Goal: Register for event/course: Register for event/course

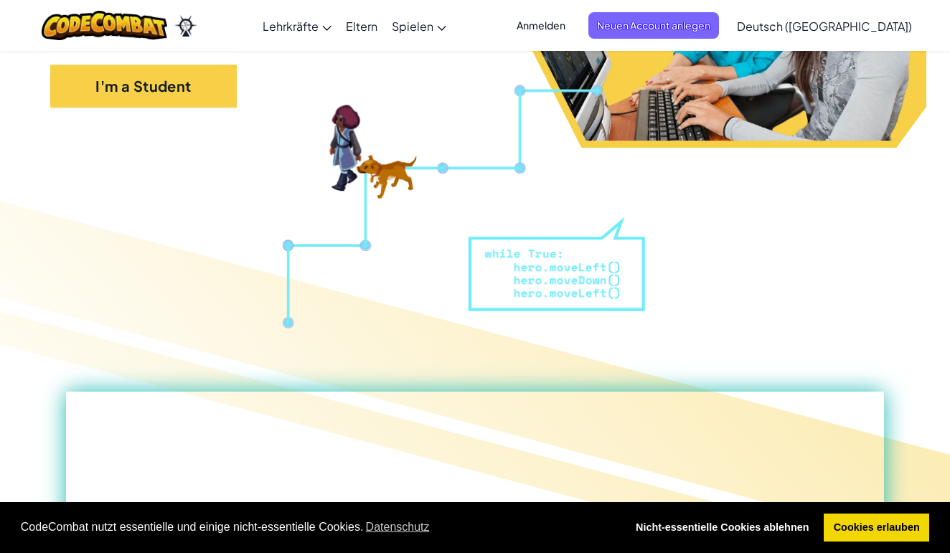
scroll to position [424, 0]
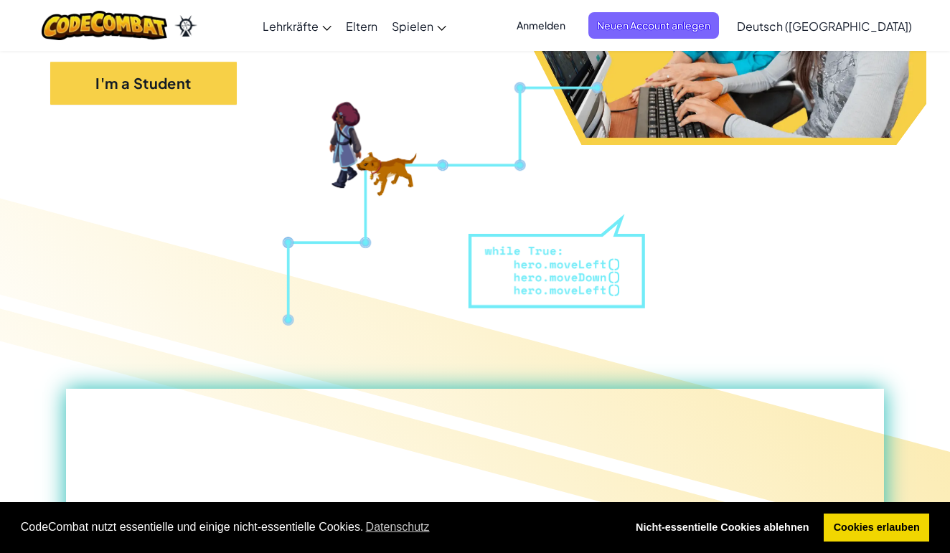
click at [816, 26] on span "Deutsch (Deutschland)" at bounding box center [824, 26] width 175 height 15
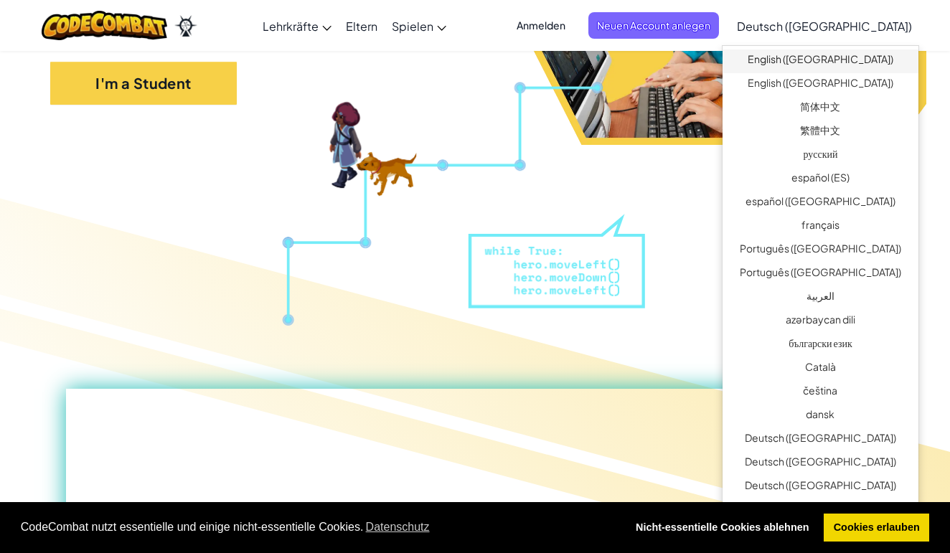
click at [819, 57] on link "English (US)" at bounding box center [821, 62] width 196 height 24
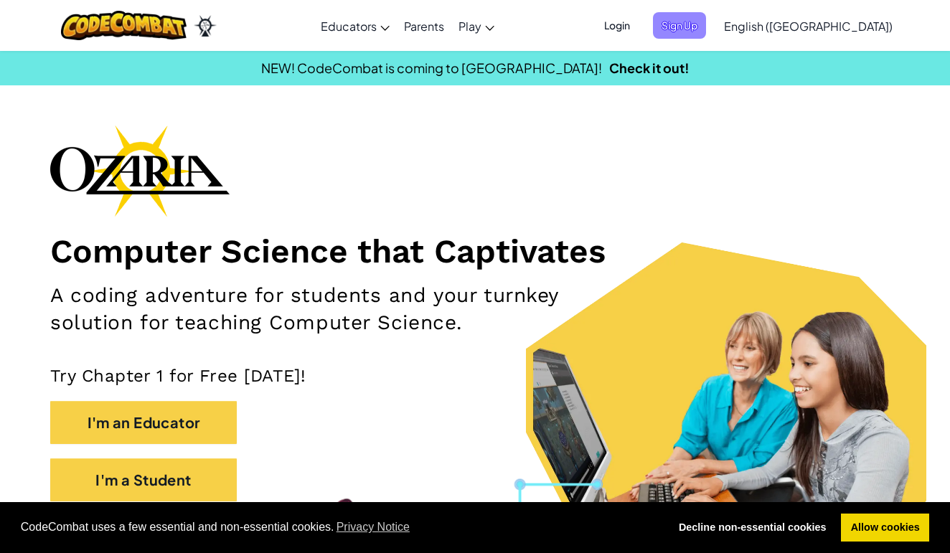
click at [706, 25] on span "Sign Up" at bounding box center [679, 25] width 53 height 27
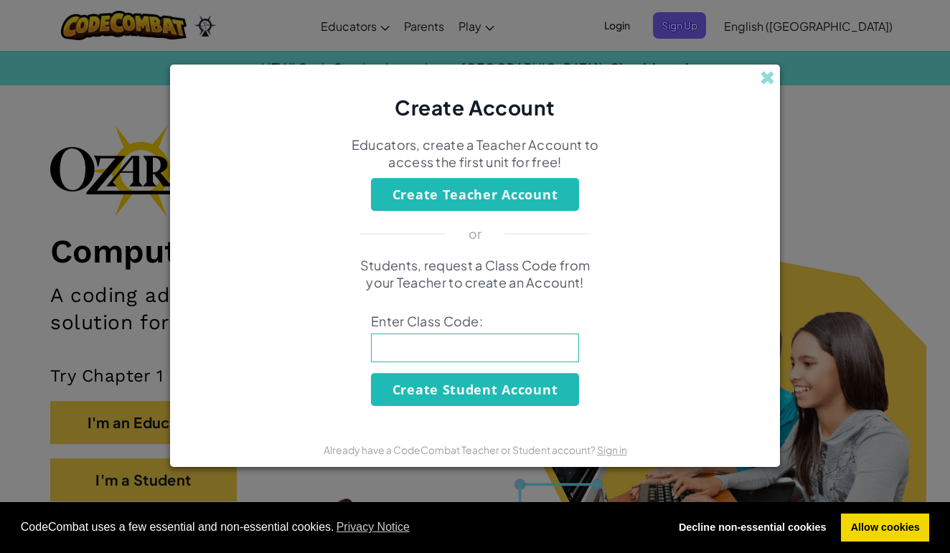
click at [448, 350] on input at bounding box center [475, 348] width 208 height 29
type input "."
type input "P"
click at [378, 351] on input "pointpowersmall" at bounding box center [475, 348] width 208 height 29
click at [413, 351] on input "Pointpowersmall" at bounding box center [475, 348] width 208 height 29
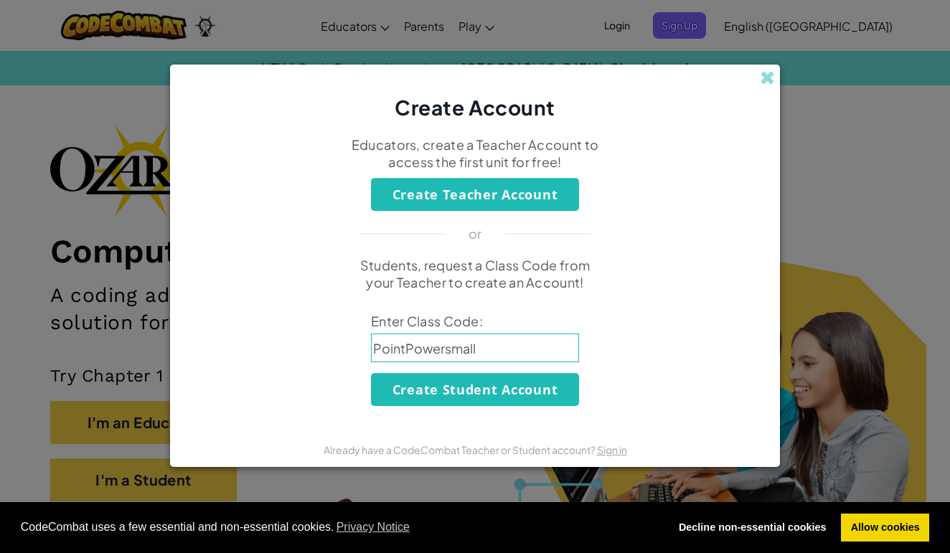
click at [449, 348] on input "PointPowersmall" at bounding box center [475, 348] width 208 height 29
type input "PointPowerSmall"
click at [462, 396] on button "Create Student Account" at bounding box center [475, 389] width 208 height 33
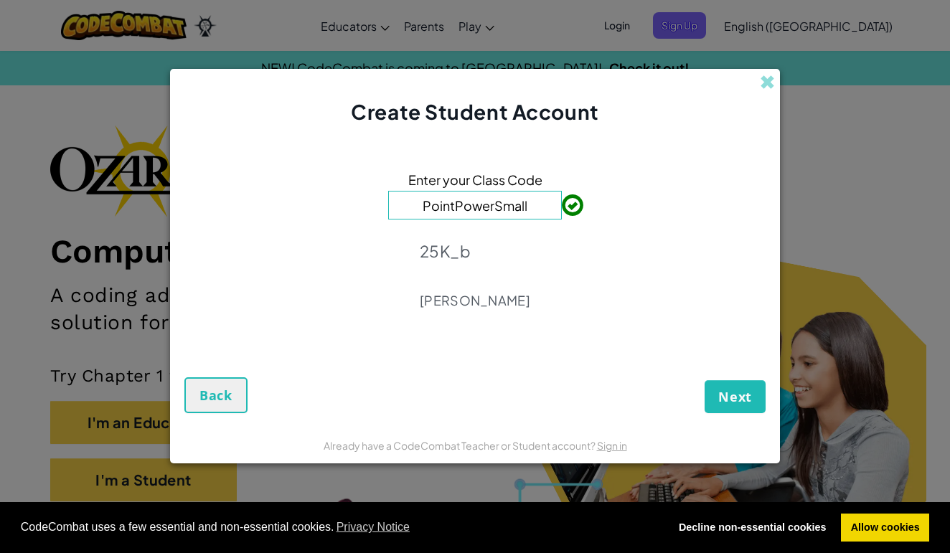
click at [478, 256] on p "25K_b" at bounding box center [475, 251] width 111 height 20
click at [726, 394] on span "Next" at bounding box center [736, 396] width 34 height 17
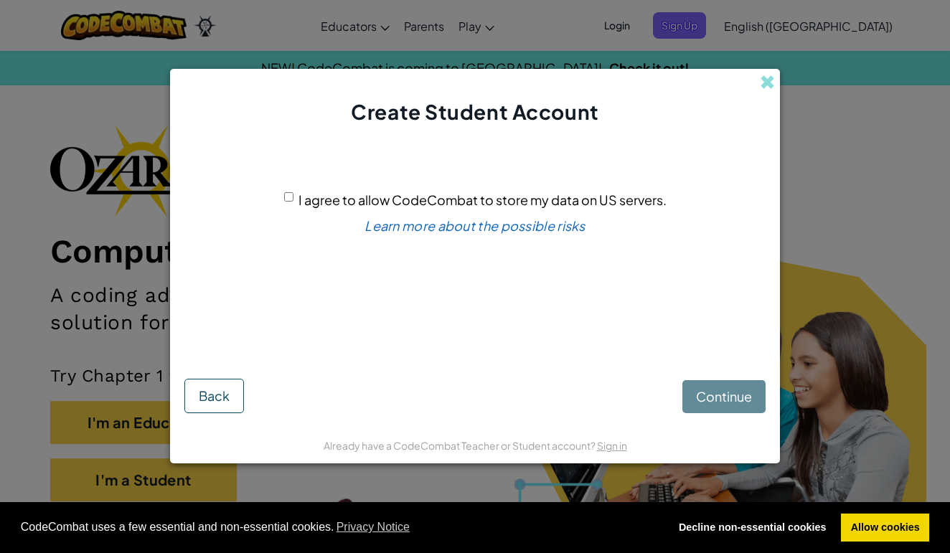
click at [218, 411] on button "Back" at bounding box center [214, 396] width 60 height 34
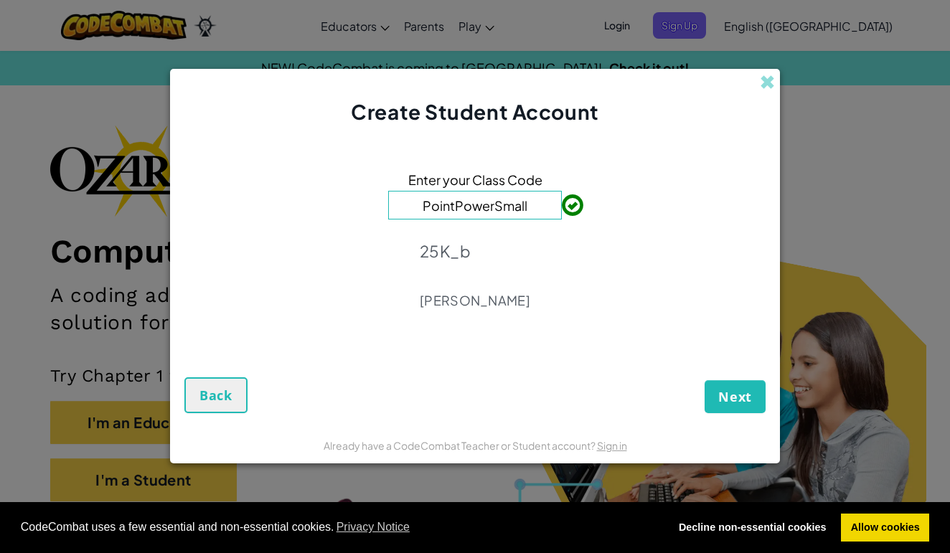
click at [727, 401] on span "Next" at bounding box center [736, 396] width 34 height 17
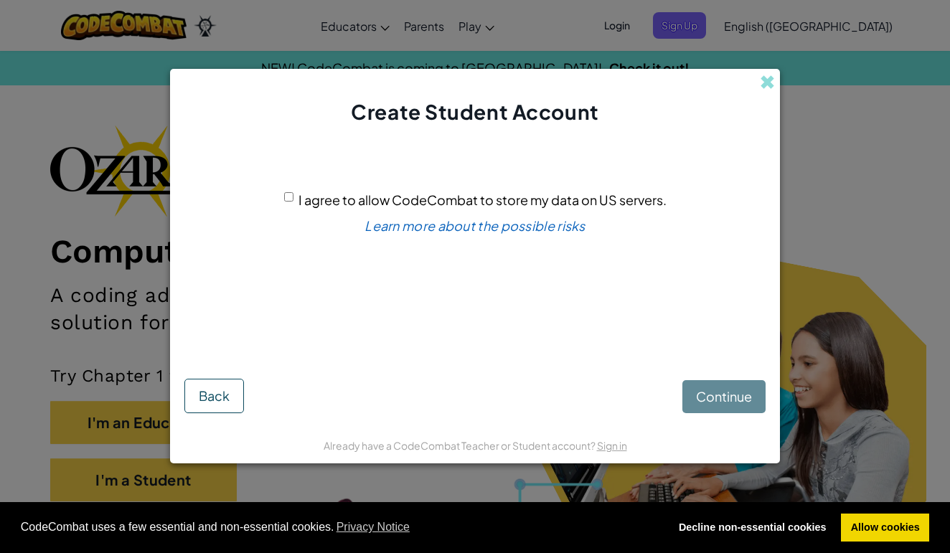
click at [296, 197] on div "I agree to allow CodeCombat to store my data on US servers." at bounding box center [475, 200] width 383 height 21
click at [299, 200] on span "I agree to allow CodeCombat to store my data on US servers." at bounding box center [483, 200] width 368 height 17
click at [294, 200] on input "I agree to allow CodeCombat to store my data on US servers." at bounding box center [288, 196] width 9 height 9
checkbox input "true"
click at [714, 395] on span "Continue" at bounding box center [724, 396] width 56 height 17
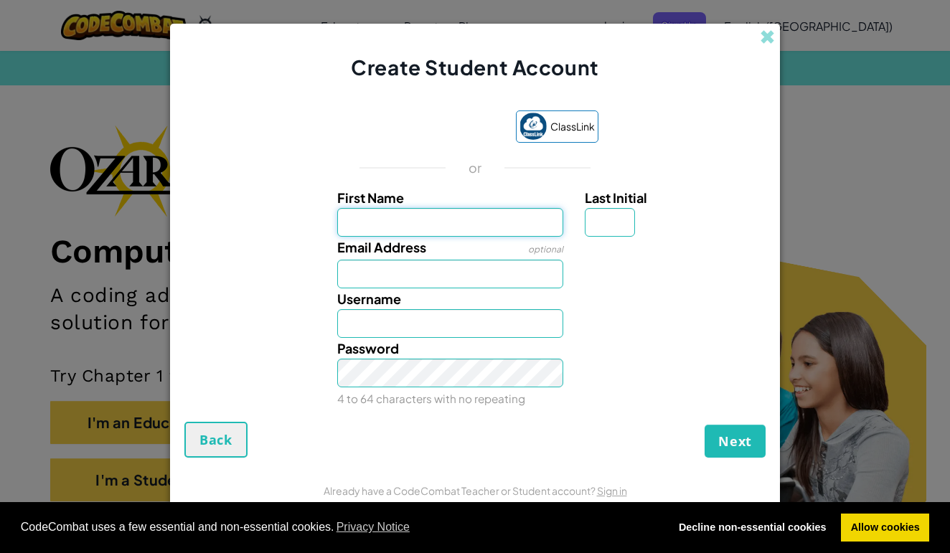
click at [452, 224] on input "First Name" at bounding box center [450, 222] width 227 height 29
type input "Amelie"
type input "S"
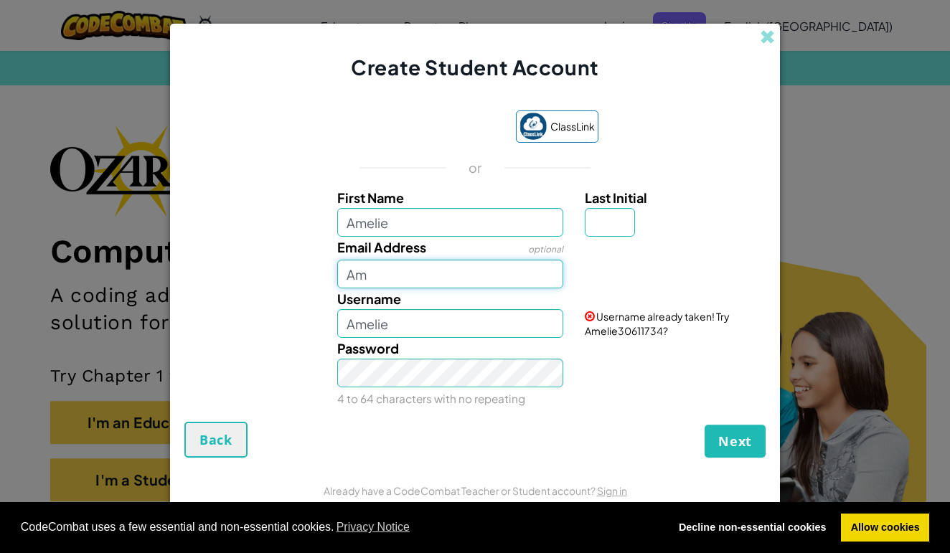
type input "A"
type input "amelie.sturzenegger@pmstg.ch"
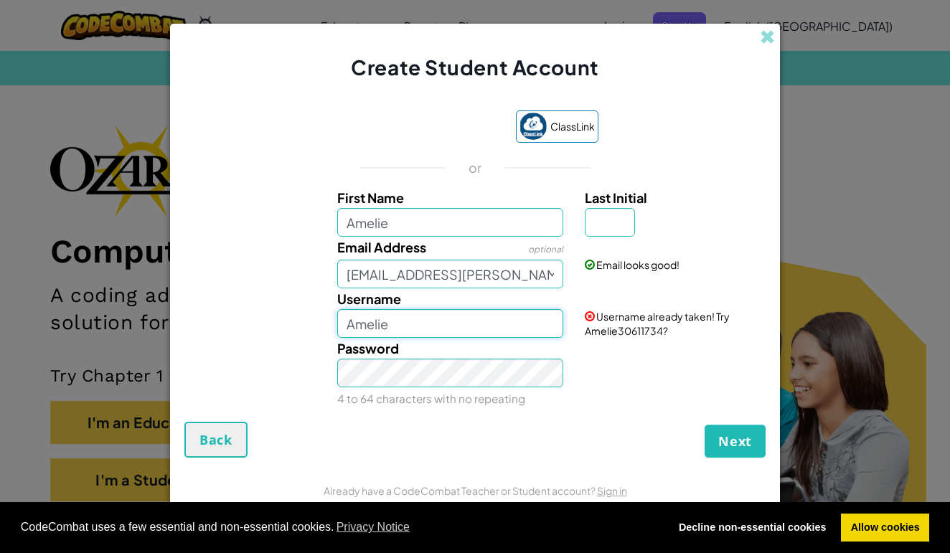
click at [398, 332] on input "Amelie" at bounding box center [450, 323] width 227 height 29
type input "A"
type input "S"
click at [596, 368] on div "Password 4 to 64 characters with no repeating" at bounding box center [475, 373] width 596 height 71
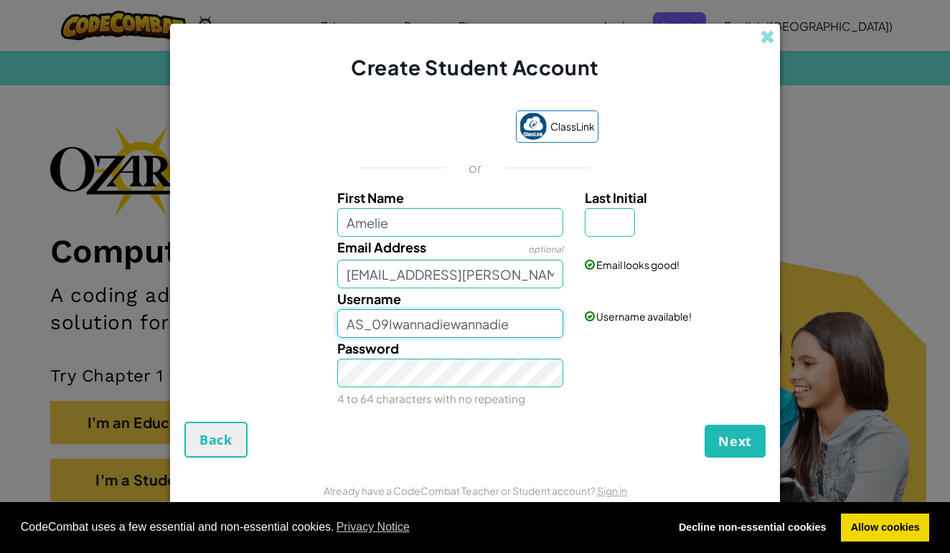
click at [515, 324] on input "AS_09Iwannadiewannadie" at bounding box center [450, 323] width 227 height 29
type input "AS_Igonjumpofabridgesoon"
click at [730, 444] on span "Next" at bounding box center [736, 441] width 34 height 17
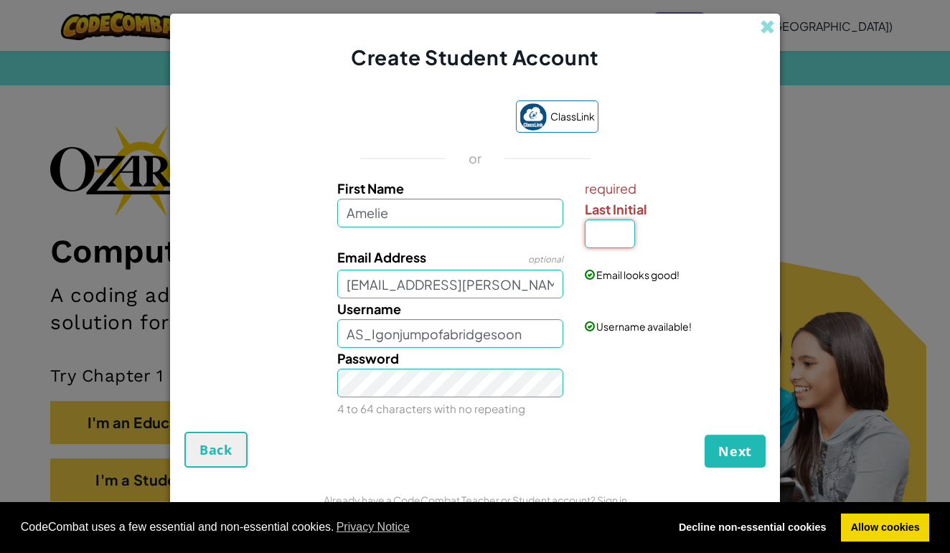
click at [613, 231] on input "Last Initial" at bounding box center [610, 234] width 50 height 29
type input "j"
type input "n"
click at [701, 426] on div "ClassLink or First Name Amelie required Last Initial n Email Address optional a…" at bounding box center [474, 259] width 581 height 346
click at [411, 332] on input "AmelieN" at bounding box center [450, 333] width 227 height 29
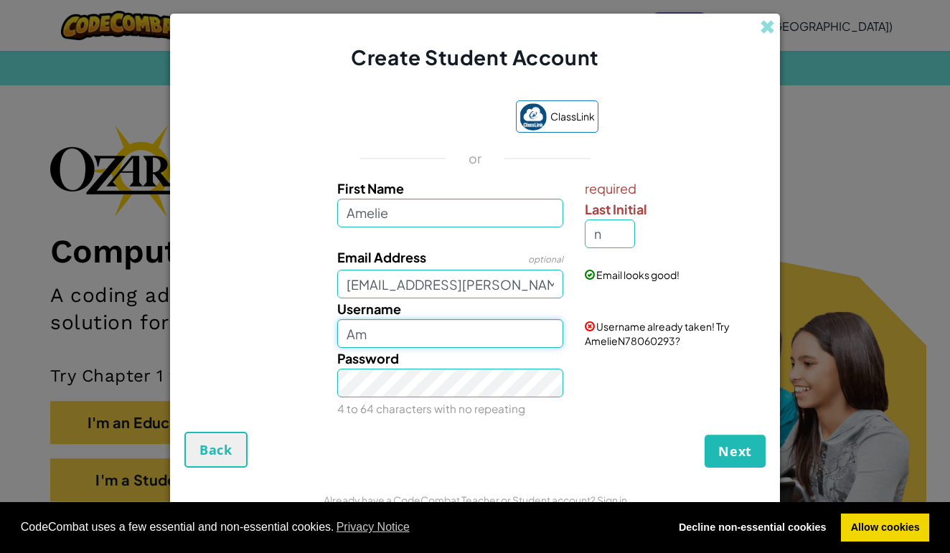
type input "A"
click at [611, 233] on input "n" at bounding box center [610, 234] width 50 height 29
click at [352, 344] on input "Amelie" at bounding box center [450, 333] width 227 height 29
type input "A"
type input "AS_Igonkmssoon"
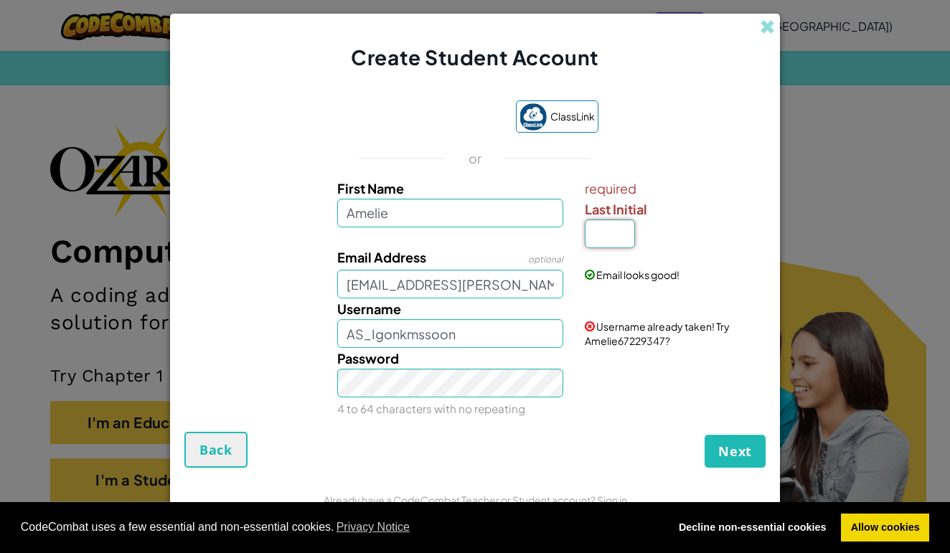
click at [598, 240] on input "Last Initial" at bounding box center [610, 234] width 50 height 29
type input "S"
type input "n"
type input "AmelieN"
click at [619, 232] on input "n" at bounding box center [610, 234] width 50 height 29
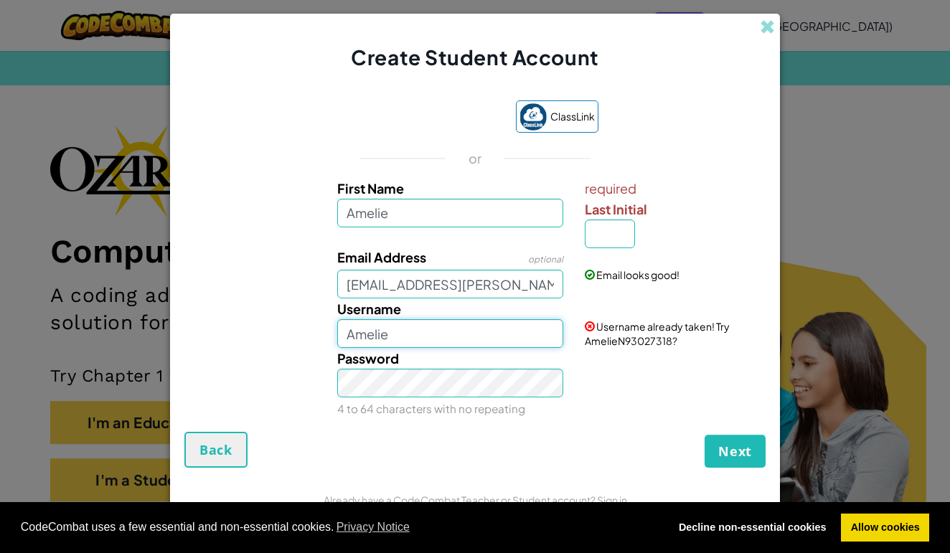
click at [413, 335] on input "Amelie" at bounding box center [450, 333] width 227 height 29
type input "AmelieN"
click at [605, 227] on input "Last Initial" at bounding box center [610, 234] width 50 height 29
type input "n"
click at [524, 339] on input "AmelieN" at bounding box center [450, 333] width 227 height 29
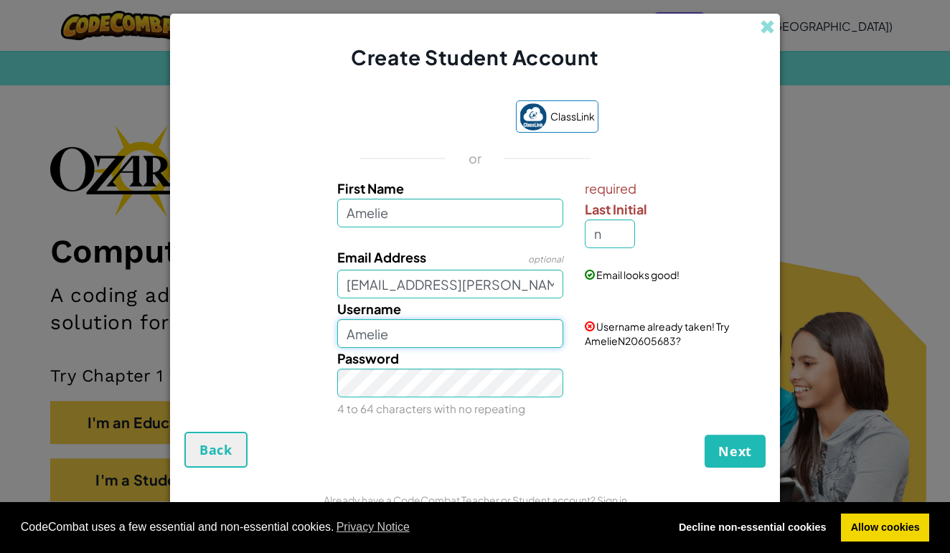
type input "Amelie"
click at [618, 239] on input "n" at bounding box center [610, 234] width 50 height 29
type input "A"
type input "S"
click at [421, 344] on input "AmelieS" at bounding box center [450, 333] width 227 height 29
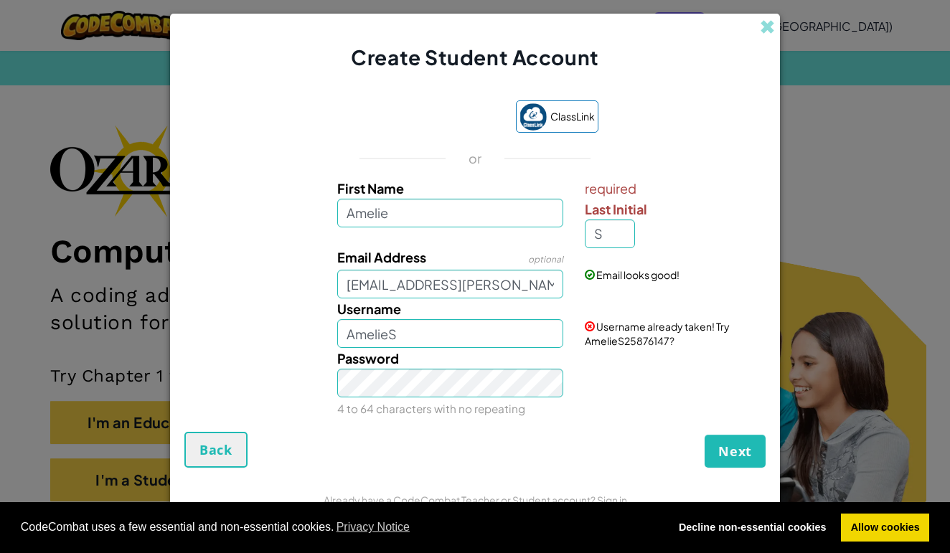
click at [738, 461] on button "Next" at bounding box center [735, 451] width 61 height 33
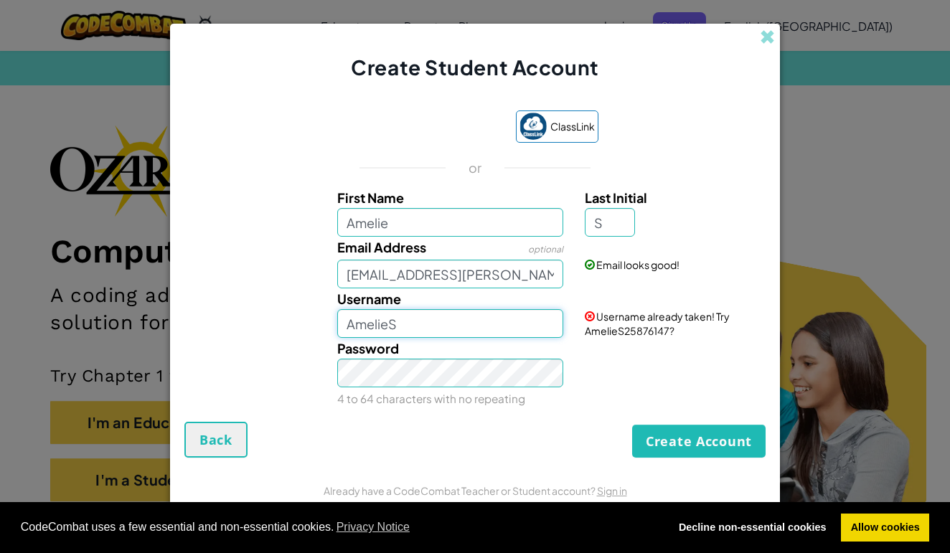
click at [413, 322] on input "AmelieS" at bounding box center [450, 323] width 227 height 29
click at [593, 371] on div "Password 4 to 64 characters with no repeating" at bounding box center [475, 373] width 596 height 71
click at [498, 317] on input "AmelieSijustwannakms" at bounding box center [450, 323] width 227 height 29
type input "AmelieSiluvkittys"
click at [676, 439] on button "Create Account" at bounding box center [699, 441] width 134 height 33
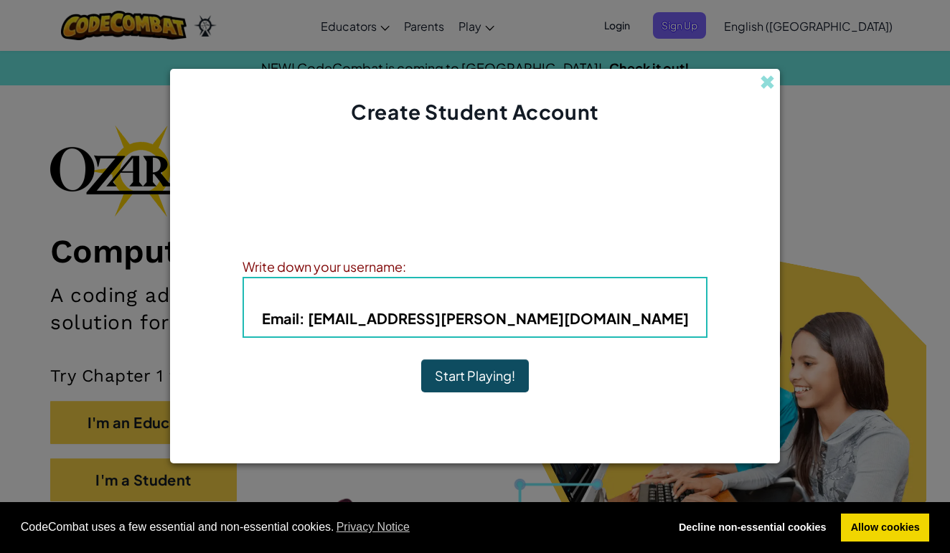
click at [452, 373] on button "Start Playing!" at bounding box center [475, 376] width 108 height 33
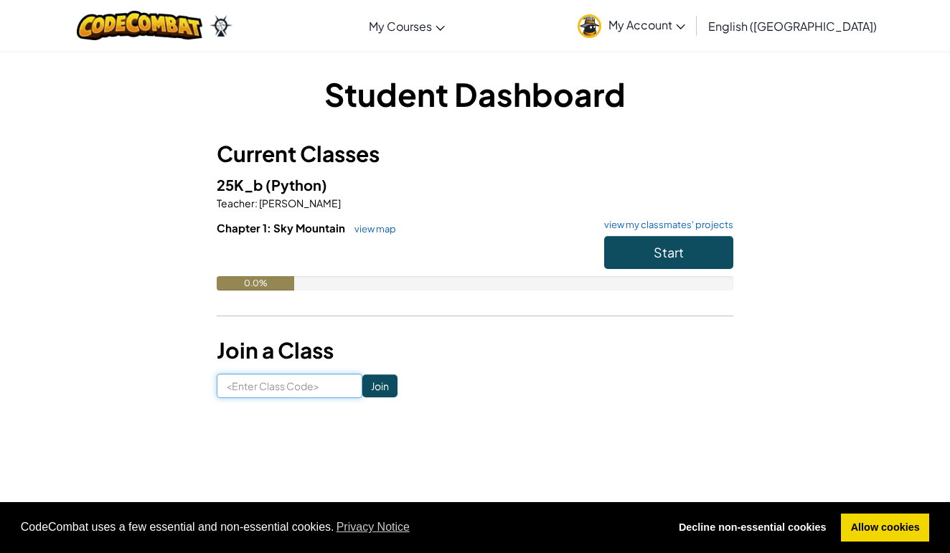
click at [253, 385] on input at bounding box center [290, 386] width 146 height 24
click at [693, 259] on button "Start" at bounding box center [668, 252] width 129 height 33
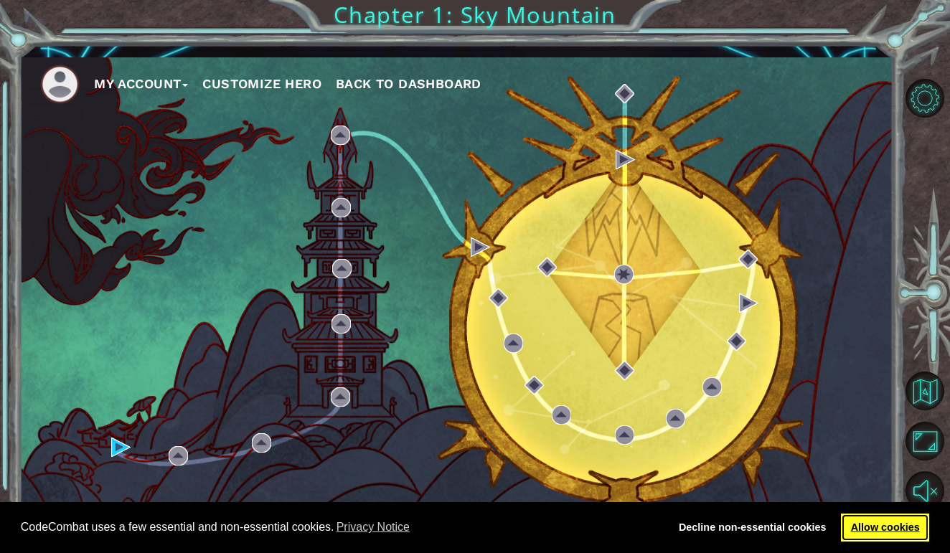
click at [899, 526] on link "Allow cookies" at bounding box center [885, 528] width 88 height 29
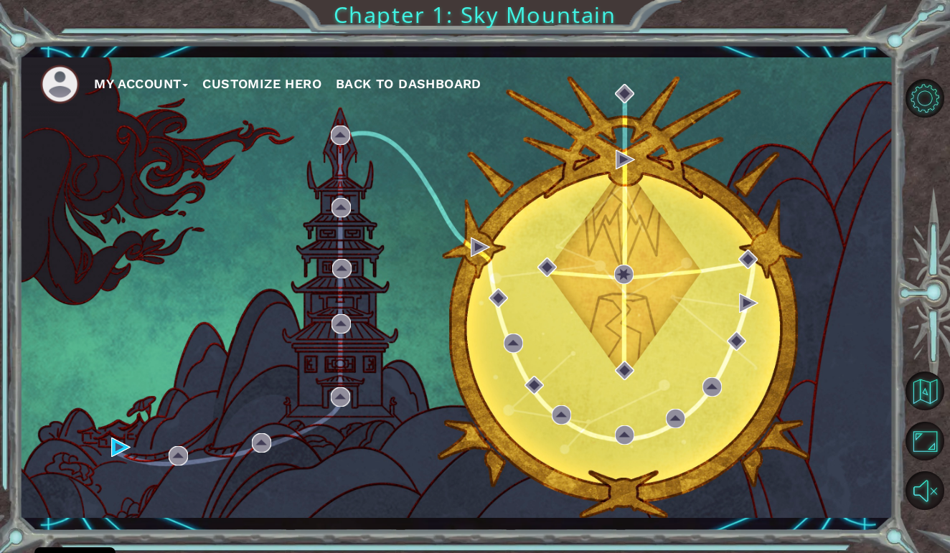
click at [693, 284] on div "My Account Customize Hero Back to Dashboard" at bounding box center [456, 288] width 874 height 462
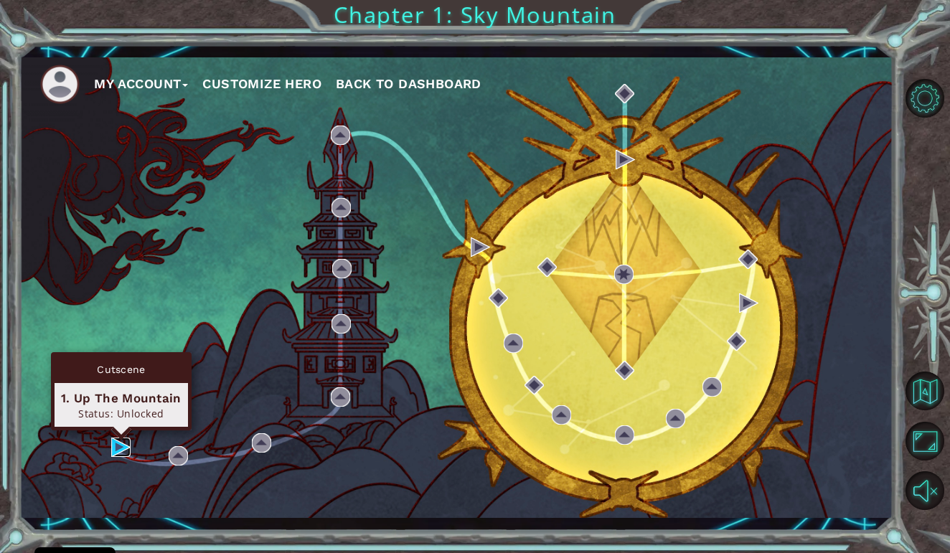
click at [116, 447] on img at bounding box center [120, 447] width 19 height 19
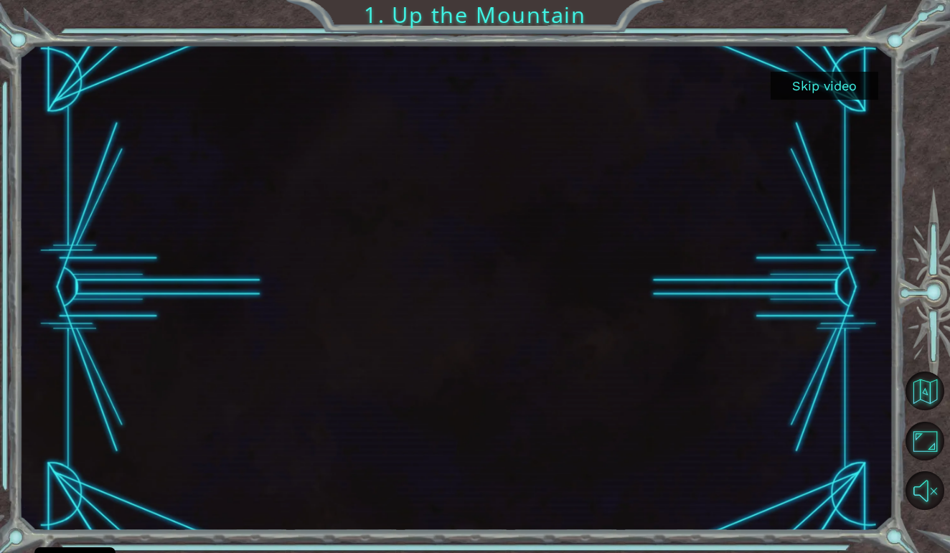
click at [827, 85] on button "Skip video" at bounding box center [825, 86] width 108 height 28
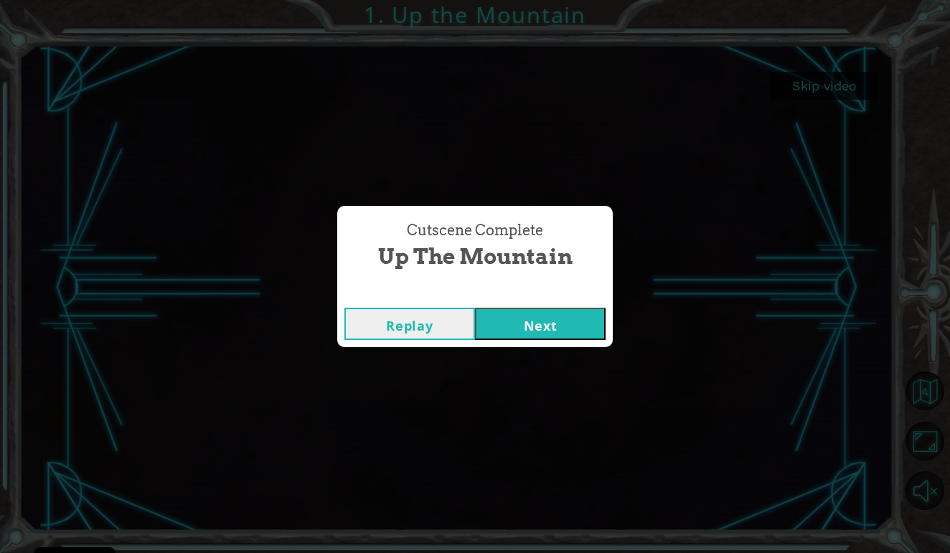
click at [539, 327] on button "Next" at bounding box center [540, 324] width 131 height 32
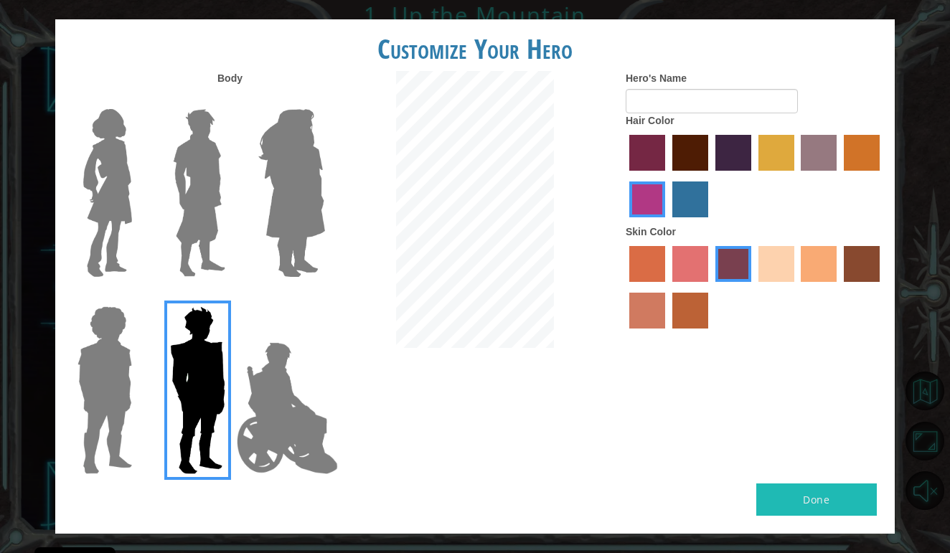
click at [291, 207] on img at bounding box center [292, 192] width 78 height 179
click at [324, 100] on input "Hero Amethyst" at bounding box center [324, 100] width 0 height 0
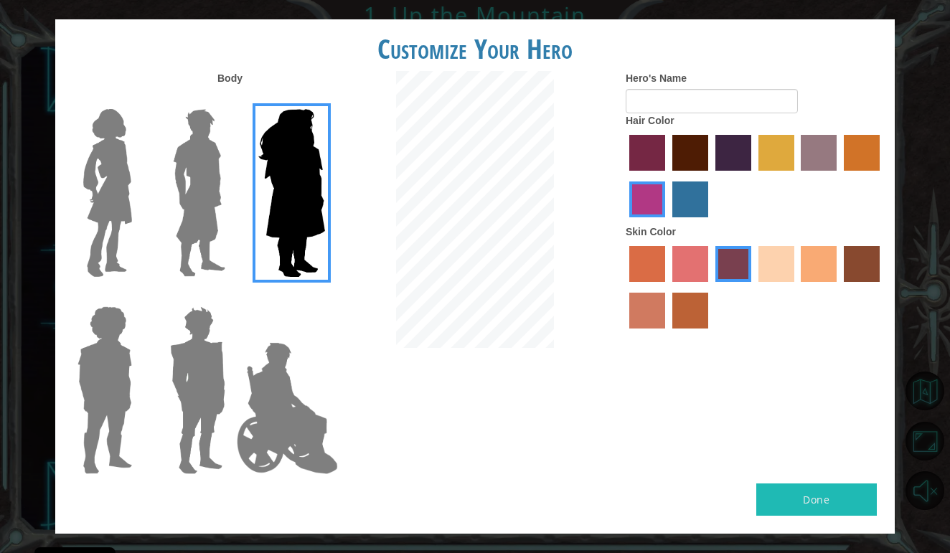
click at [183, 172] on img at bounding box center [199, 192] width 64 height 179
click at [231, 100] on input "Hero Lars" at bounding box center [231, 100] width 0 height 0
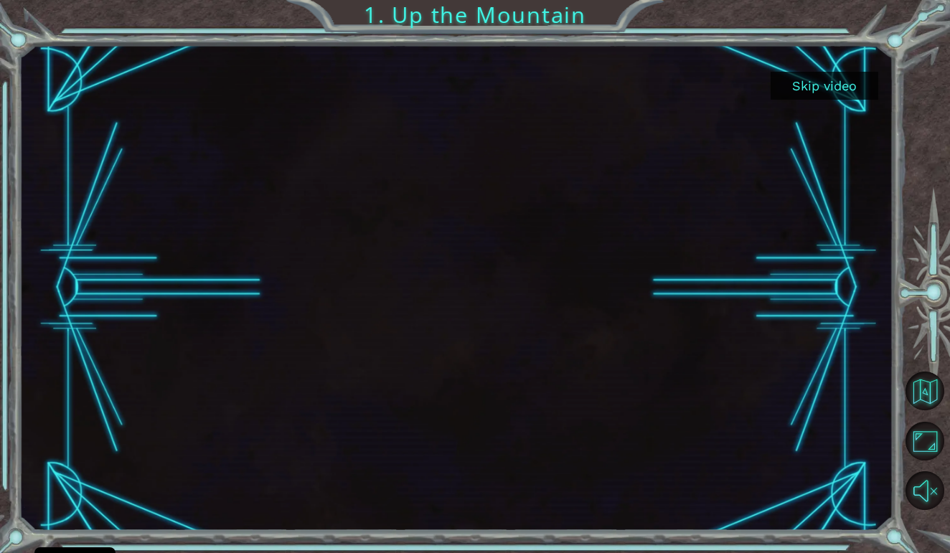
click at [812, 83] on button "Skip video" at bounding box center [825, 86] width 108 height 28
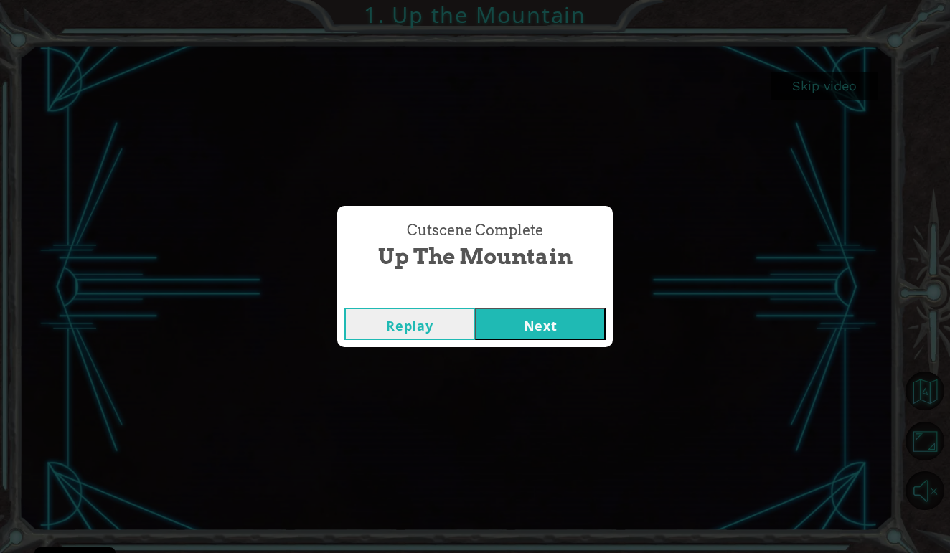
click at [540, 310] on button "Next" at bounding box center [540, 324] width 131 height 32
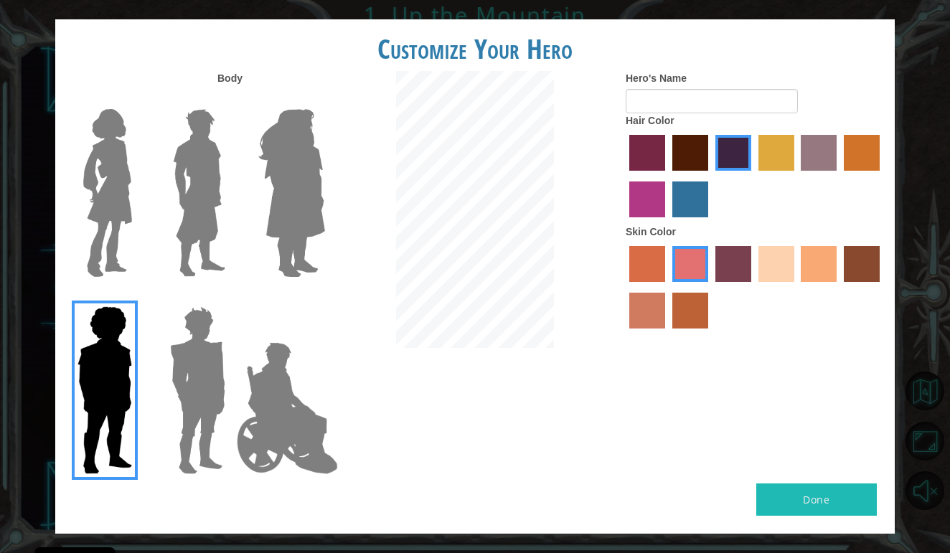
click at [666, 128] on label "Hair Color" at bounding box center [650, 120] width 49 height 14
click at [284, 189] on img at bounding box center [292, 192] width 78 height 179
click at [324, 100] on input "Hero Amethyst" at bounding box center [324, 100] width 0 height 0
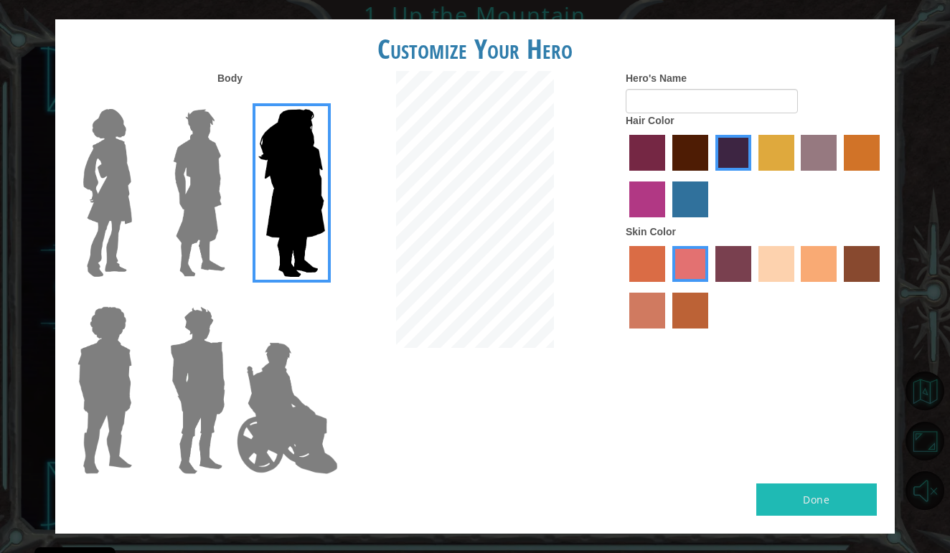
click at [184, 202] on img at bounding box center [199, 192] width 64 height 179
click at [231, 100] on input "Hero Lars" at bounding box center [231, 100] width 0 height 0
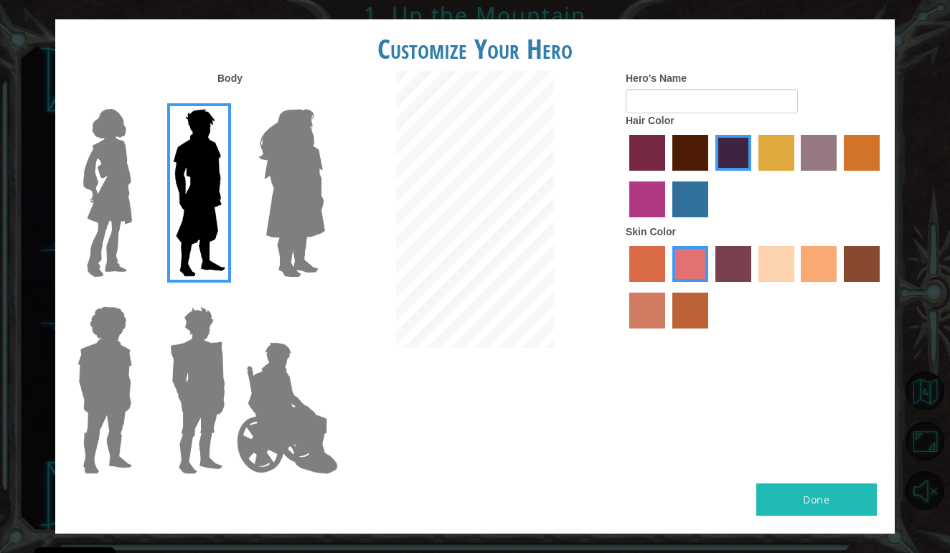
click at [111, 200] on img at bounding box center [108, 192] width 60 height 179
click at [138, 100] on input "Hero Connie" at bounding box center [138, 100] width 0 height 0
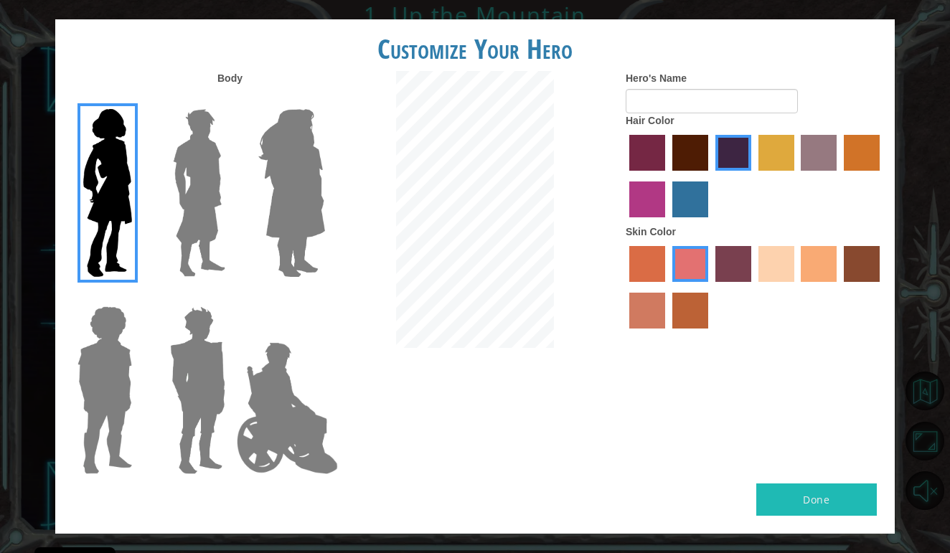
click at [205, 174] on img at bounding box center [199, 192] width 64 height 179
click at [231, 100] on input "Hero Lars" at bounding box center [231, 100] width 0 height 0
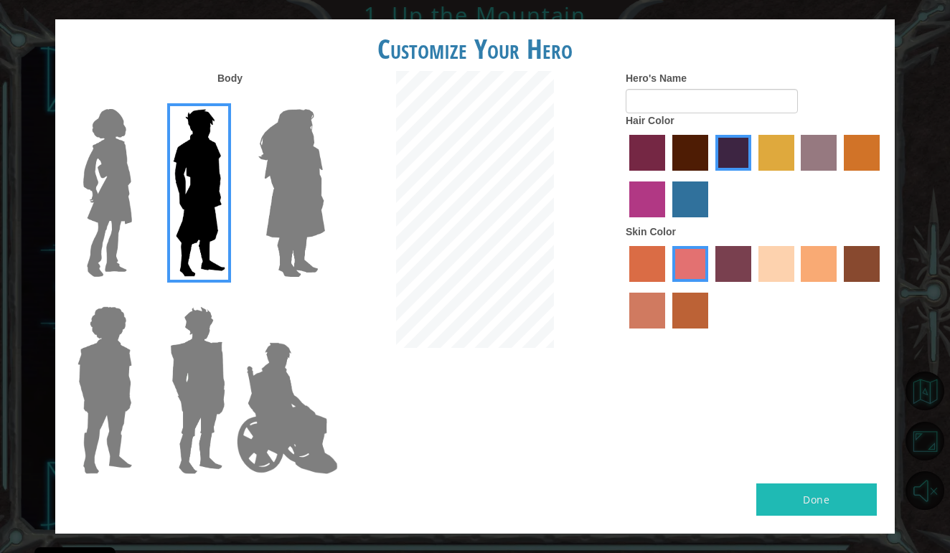
drag, startPoint x: 205, startPoint y: 174, endPoint x: 108, endPoint y: 180, distance: 97.1
click at [144, 175] on div at bounding box center [101, 187] width 93 height 197
click at [108, 180] on img at bounding box center [108, 192] width 60 height 179
click at [138, 100] on input "Hero Connie" at bounding box center [138, 100] width 0 height 0
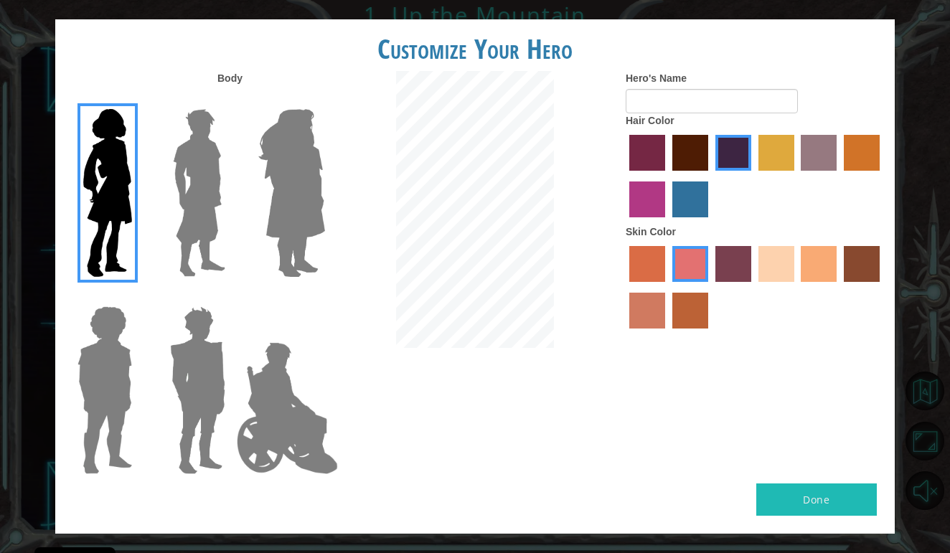
scroll to position [0, 0]
click at [669, 113] on input "Hero's Name" at bounding box center [712, 101] width 172 height 24
type input "Ami"
click at [98, 183] on img at bounding box center [108, 192] width 60 height 179
click at [138, 100] on input "Hero Connie" at bounding box center [138, 100] width 0 height 0
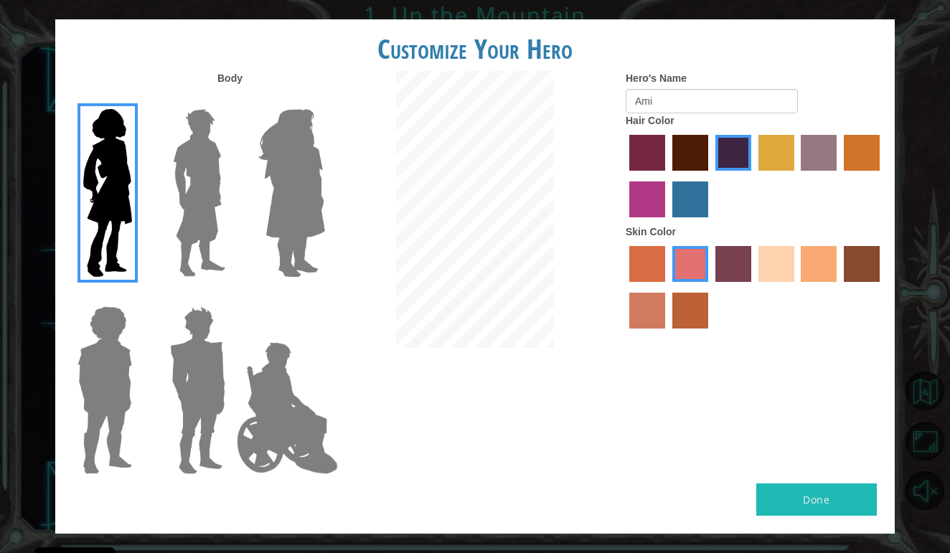
click at [98, 183] on img at bounding box center [108, 192] width 60 height 179
click at [138, 100] on input "Hero Connie" at bounding box center [138, 100] width 0 height 0
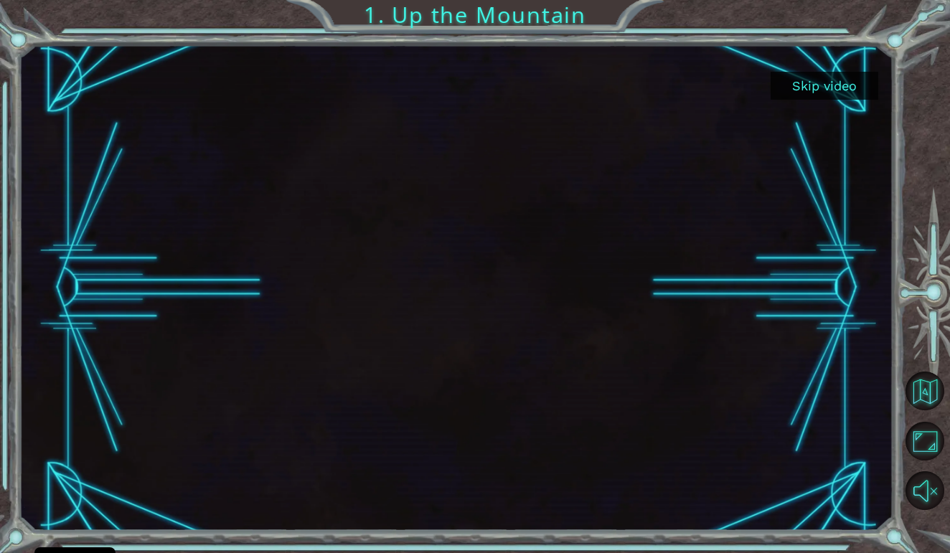
click at [808, 93] on button "Skip video" at bounding box center [825, 86] width 108 height 28
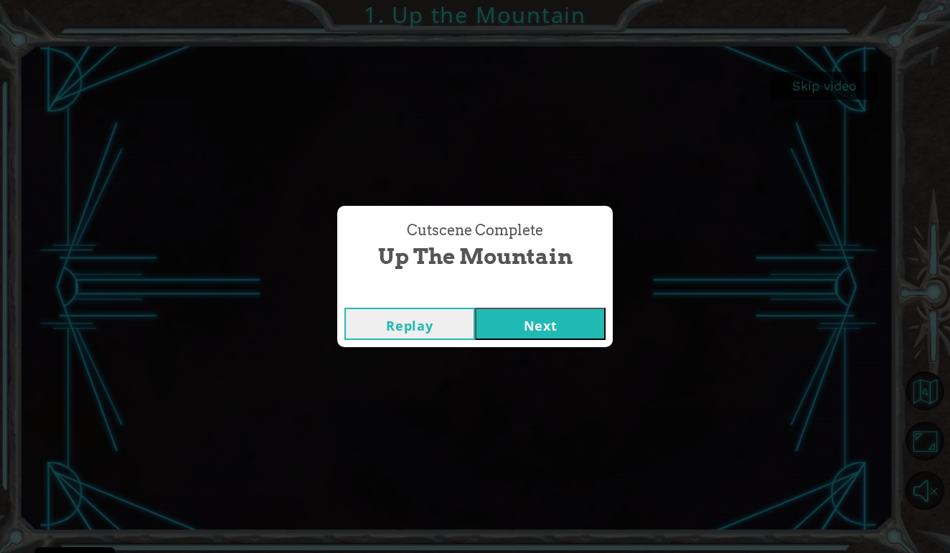
click at [537, 337] on button "Next" at bounding box center [540, 324] width 131 height 32
